Goal: Find specific page/section: Locate a particular part of the current website

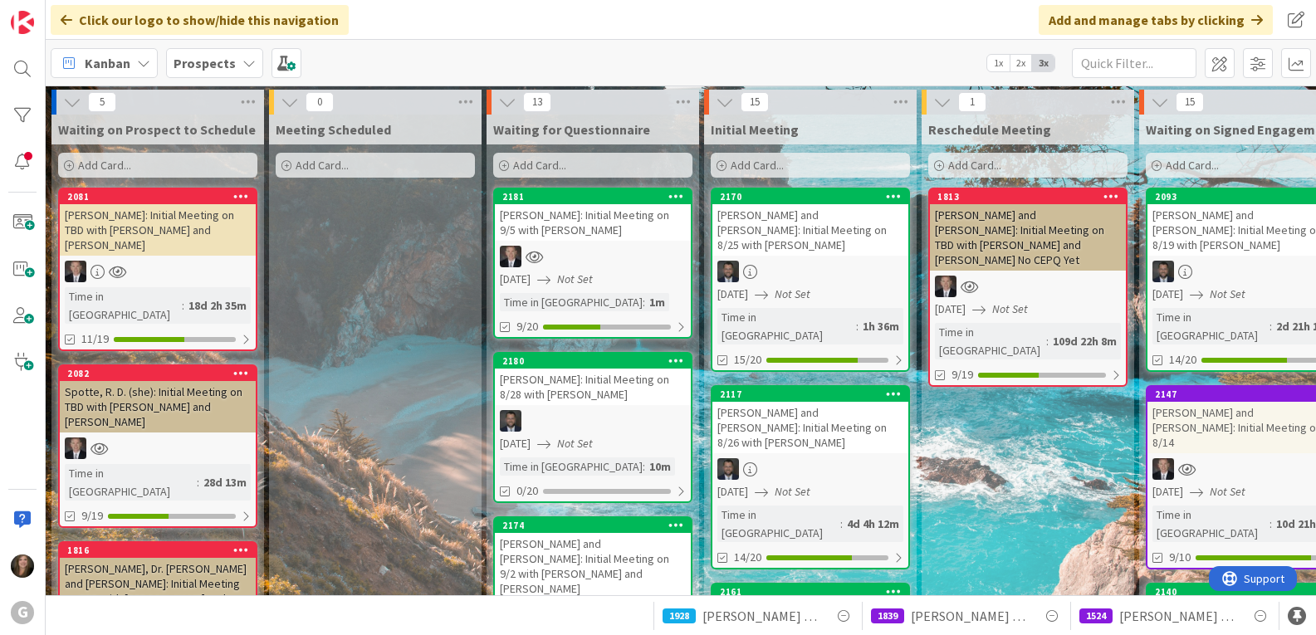
drag, startPoint x: 0, startPoint y: 0, endPoint x: 218, endPoint y: 61, distance: 226.1
click at [218, 61] on b "Prospects" at bounding box center [205, 63] width 62 height 17
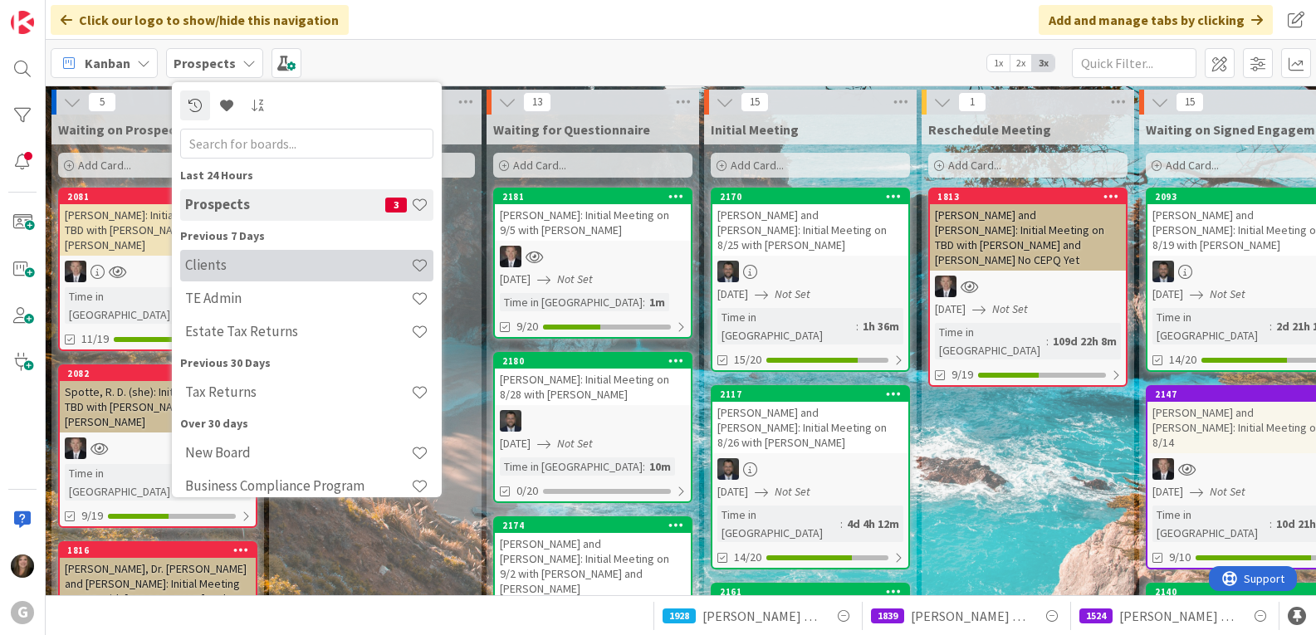
click at [202, 263] on h4 "Clients" at bounding box center [298, 265] width 226 height 17
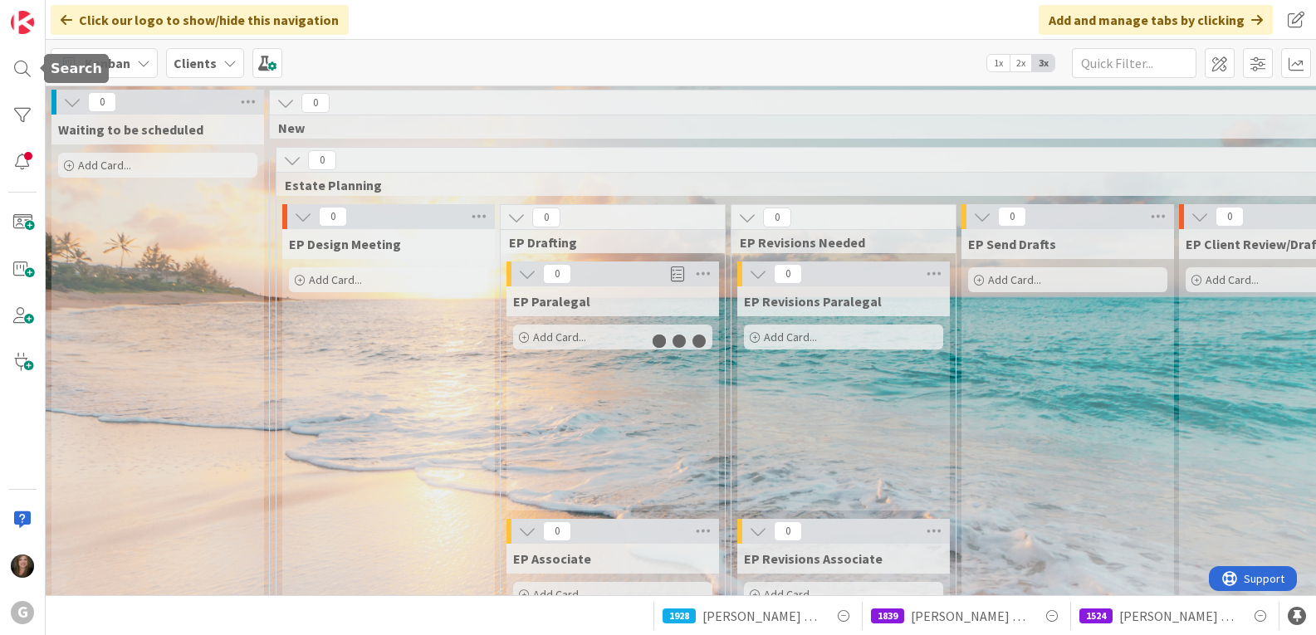
click at [23, 71] on div at bounding box center [22, 68] width 33 height 33
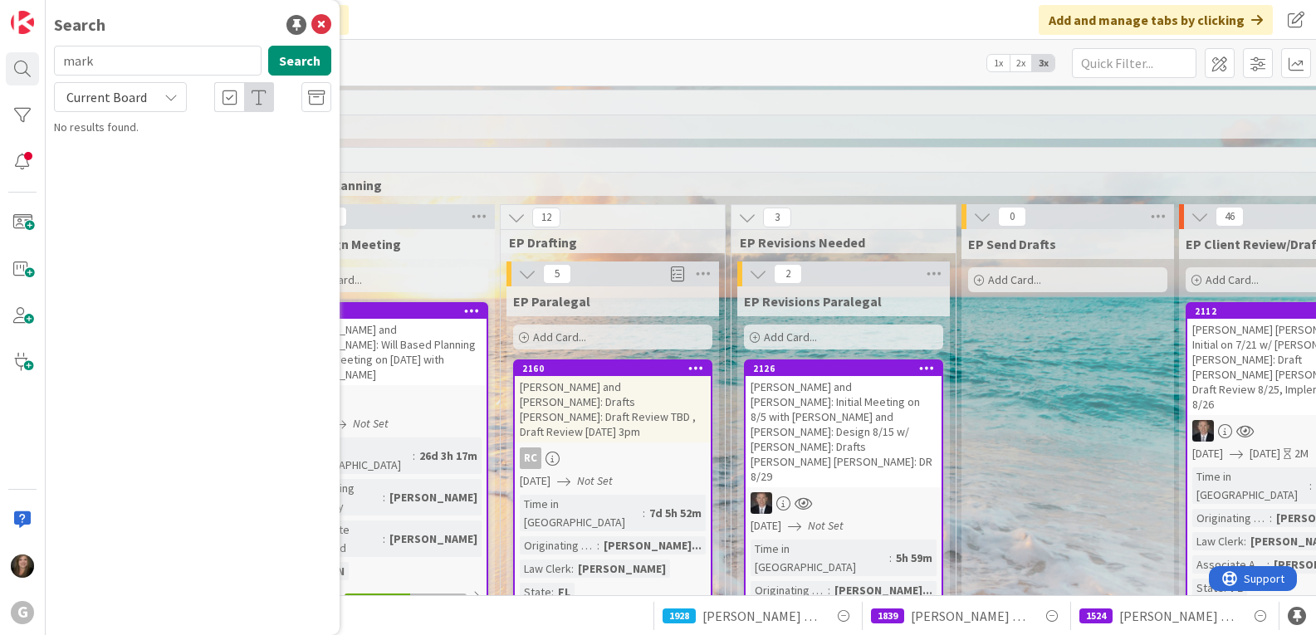
click at [198, 63] on input "mark" at bounding box center [158, 61] width 208 height 30
drag, startPoint x: 192, startPoint y: 61, endPoint x: 58, endPoint y: 63, distance: 133.7
click at [58, 63] on input "mark" at bounding box center [158, 61] width 208 height 30
type input "hall"
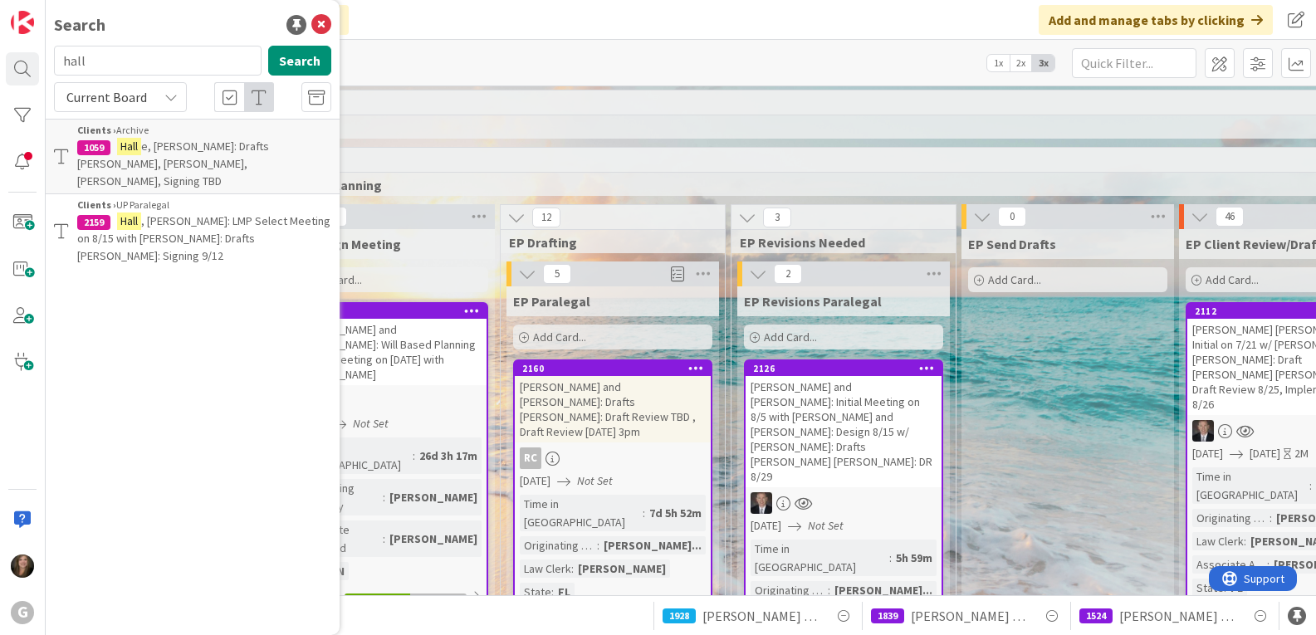
click at [174, 213] on span ", [PERSON_NAME]: LMP Select Meeting on 8/15 with [PERSON_NAME]: Drafts [PERSON_…" at bounding box center [203, 238] width 253 height 50
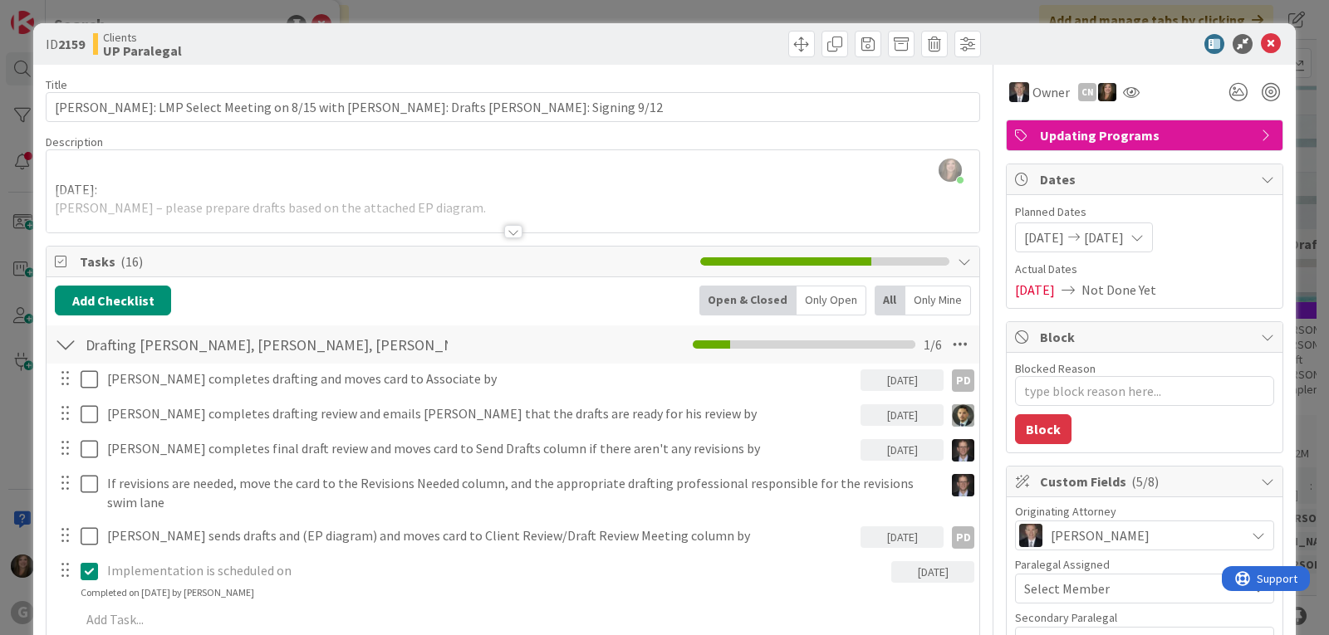
type textarea "x"
